Goal: Manage account settings

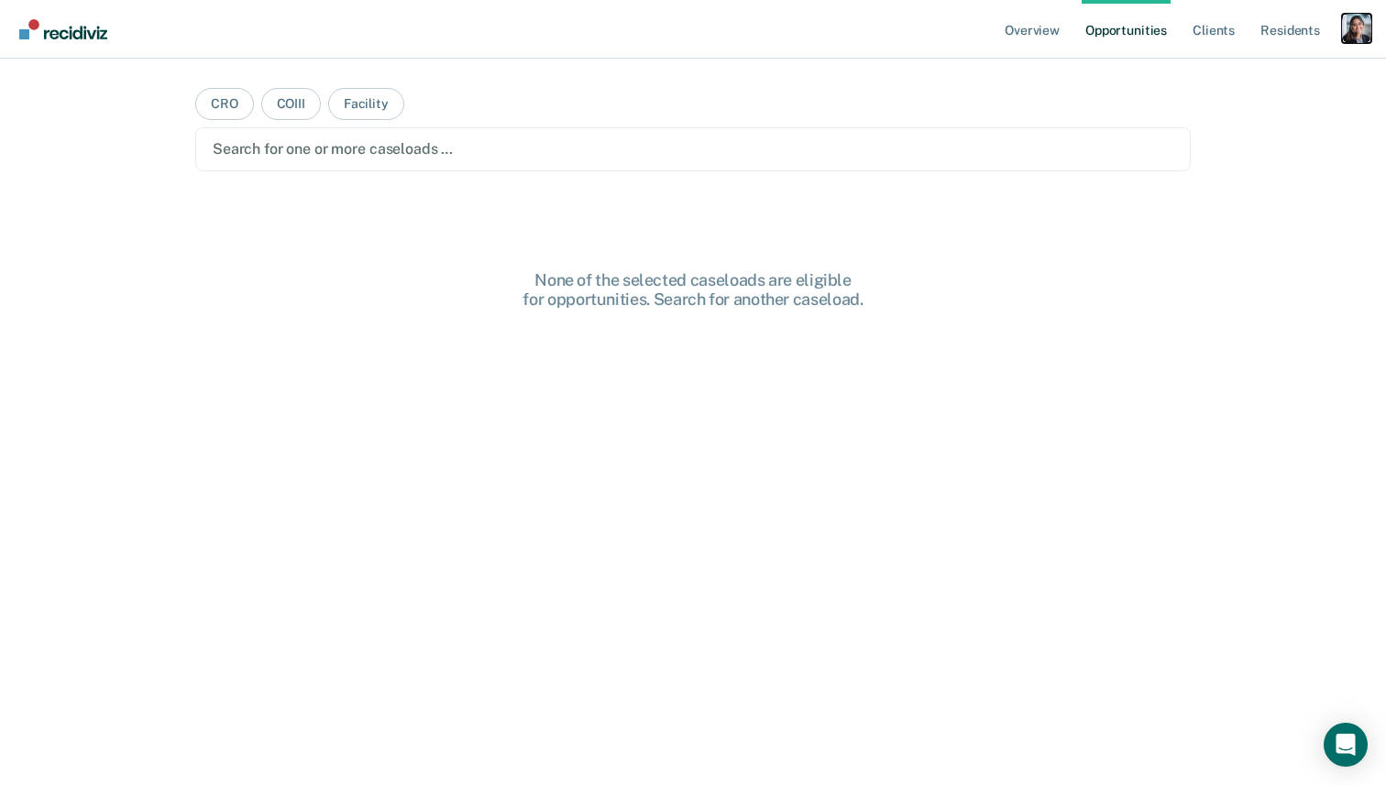
click at [1349, 24] on div "Profile dropdown button" at bounding box center [1356, 28] width 29 height 29
click at [1241, 71] on link "Profile" at bounding box center [1283, 75] width 148 height 16
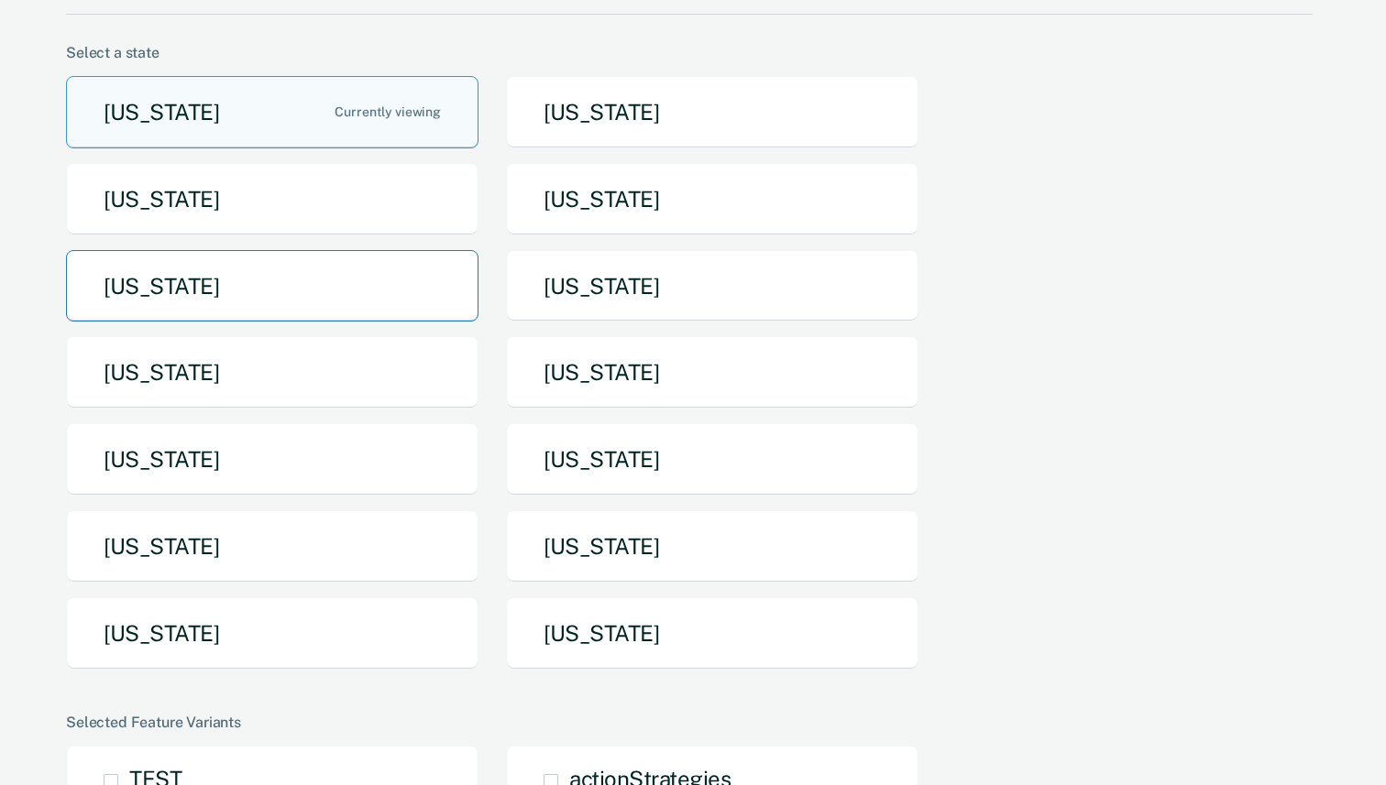
scroll to position [128, 0]
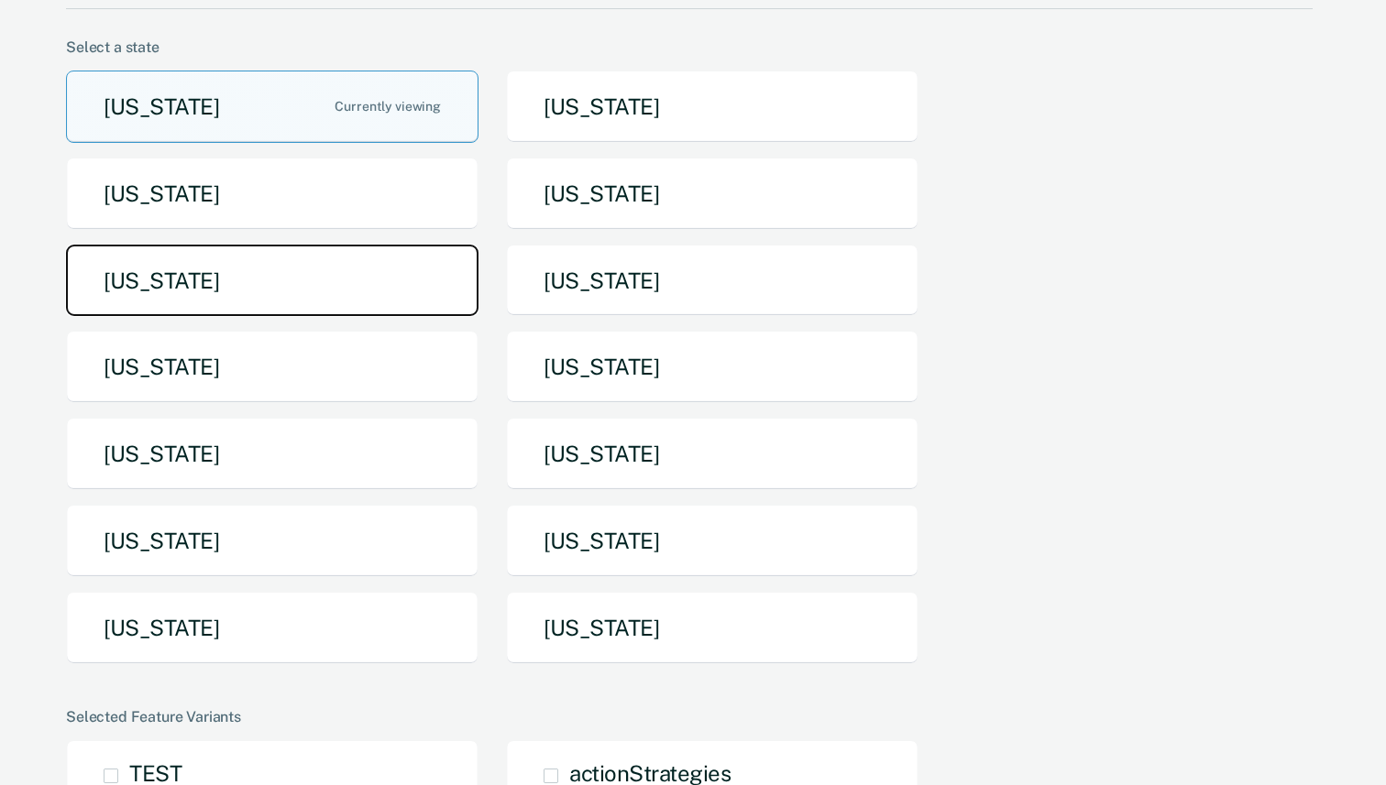
click at [433, 282] on button "[US_STATE]" at bounding box center [272, 281] width 412 height 72
